Goal: Find specific page/section: Find specific page/section

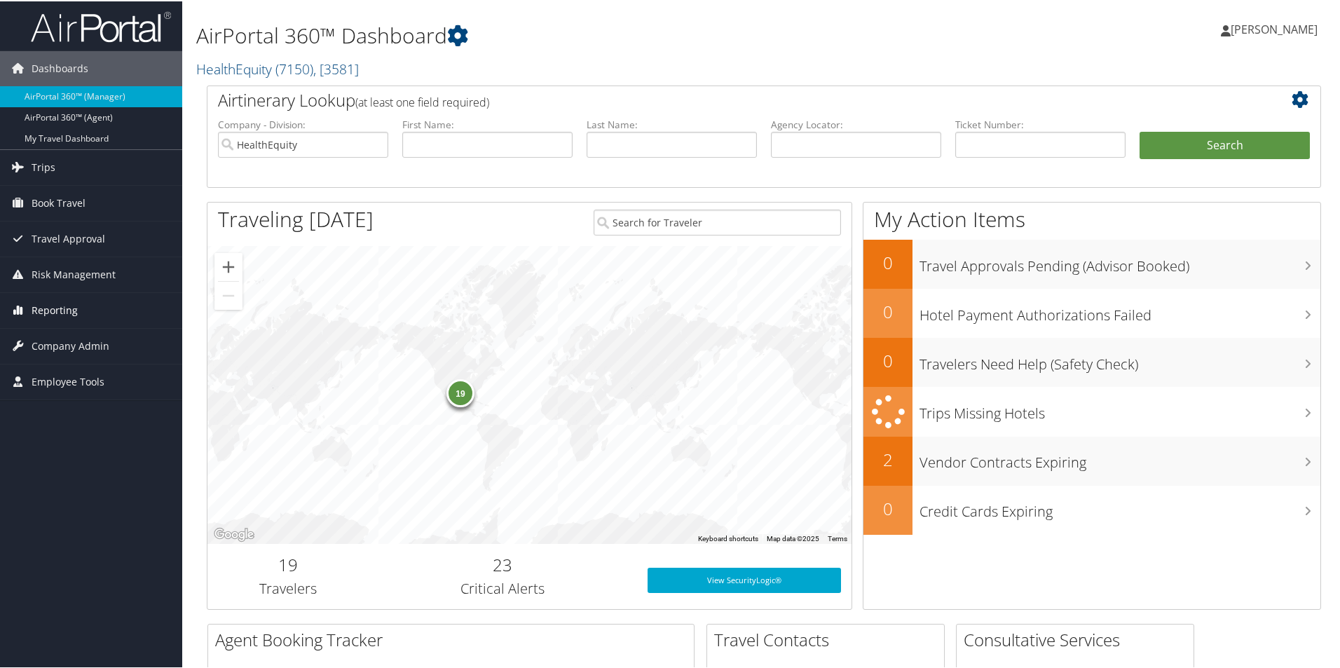
click at [58, 303] on span "Reporting" at bounding box center [55, 308] width 46 height 35
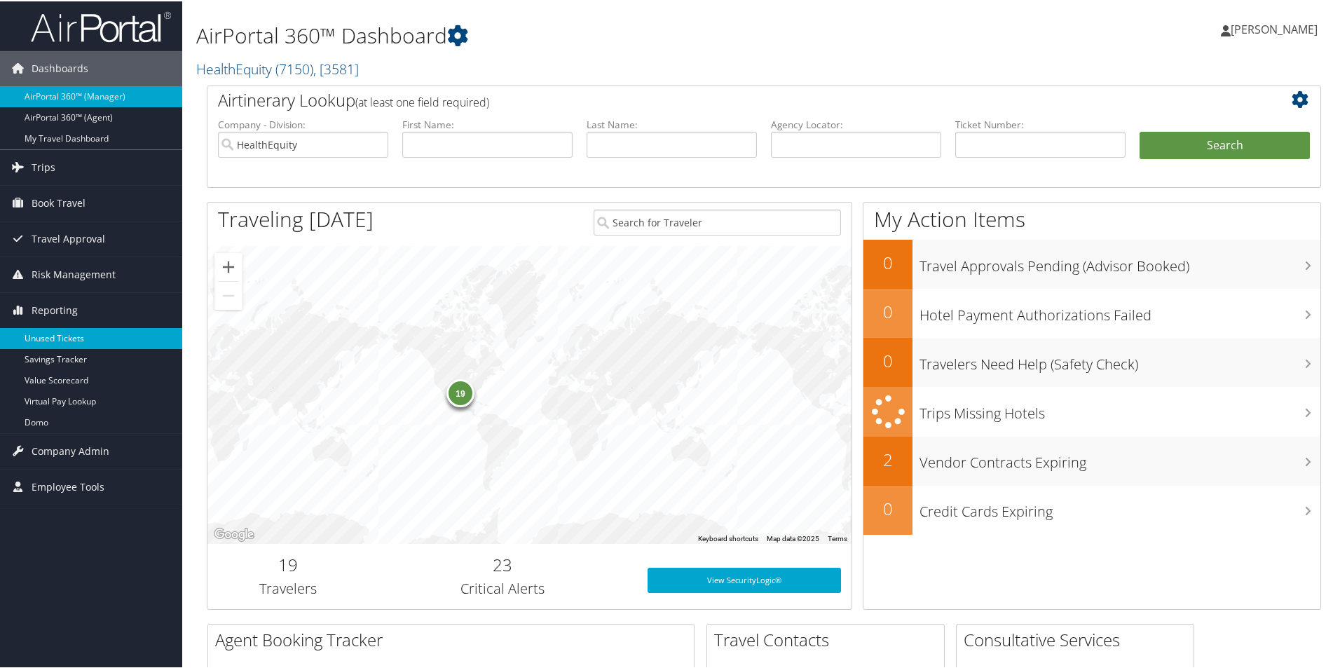
click at [74, 333] on link "Unused Tickets" at bounding box center [91, 336] width 182 height 21
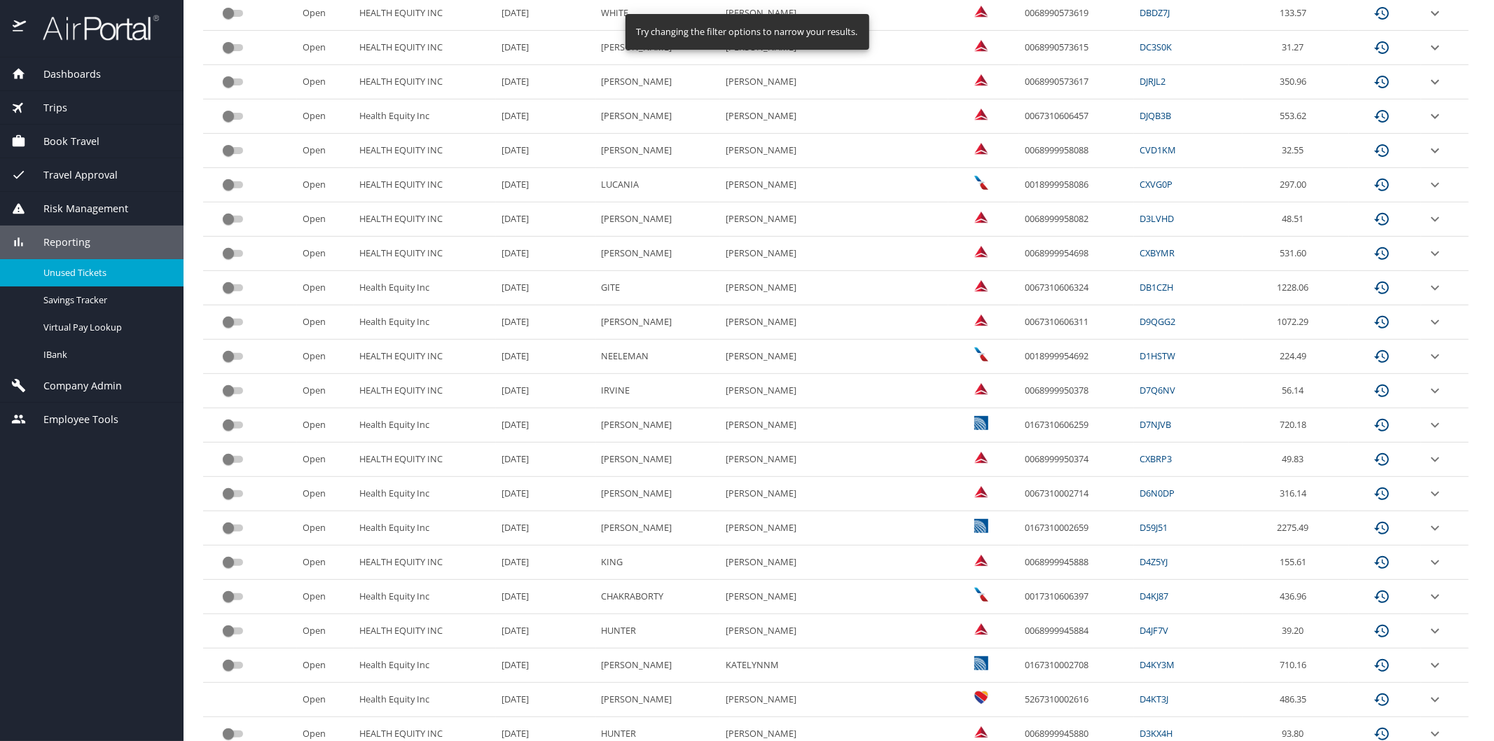
scroll to position [486, 0]
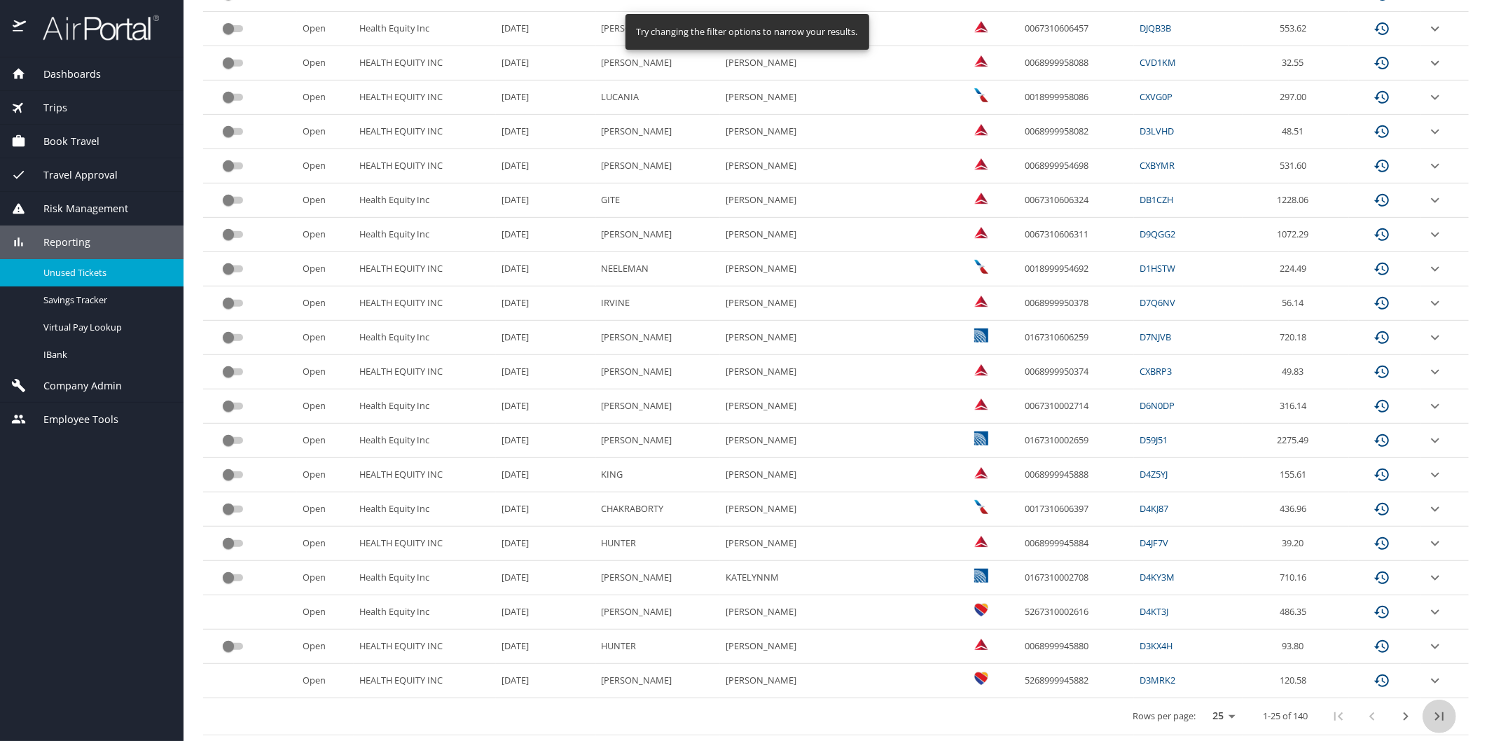
click at [1436, 715] on icon "last page" at bounding box center [1440, 716] width 8 height 8
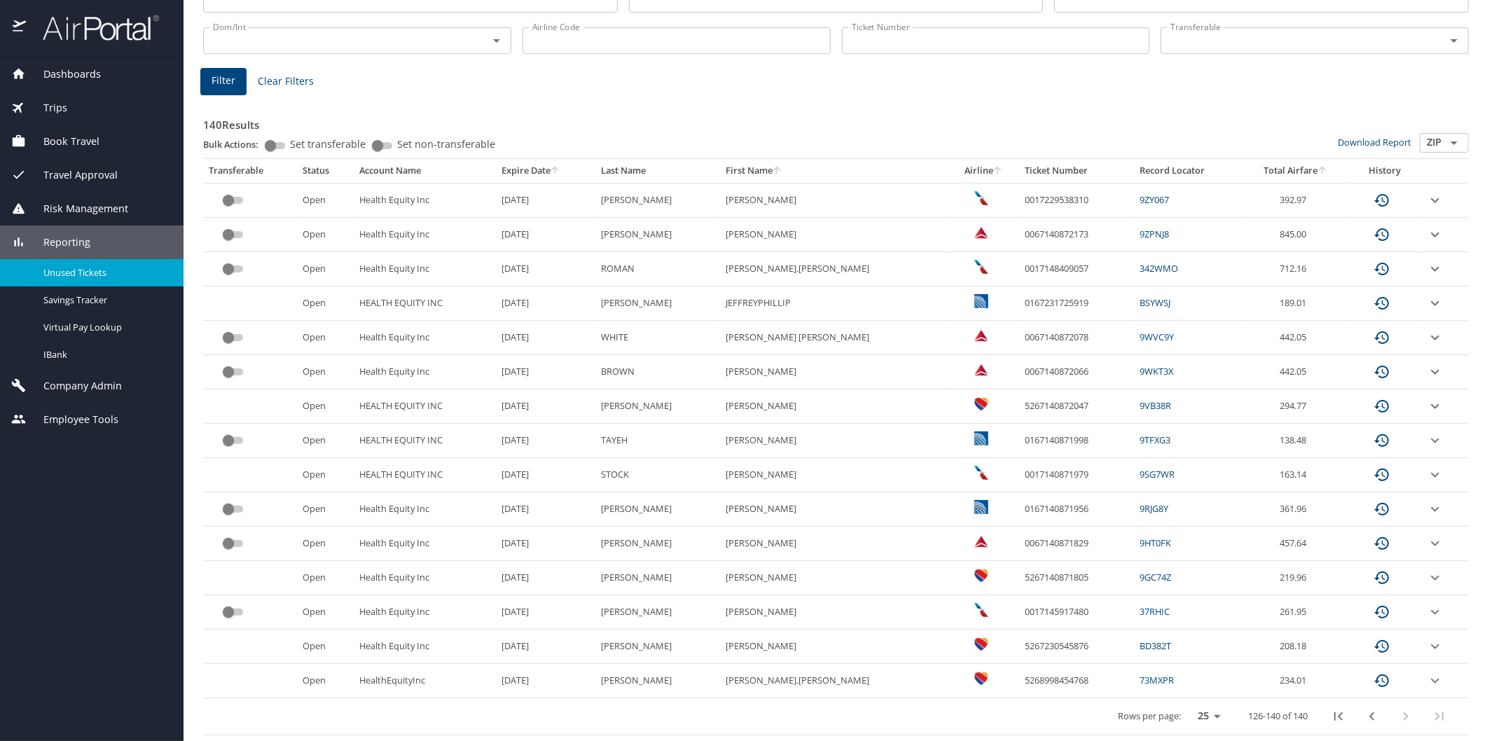
scroll to position [142, 0]
click at [1335, 717] on icon "first page" at bounding box center [1339, 716] width 8 height 8
